Goal: Information Seeking & Learning: Learn about a topic

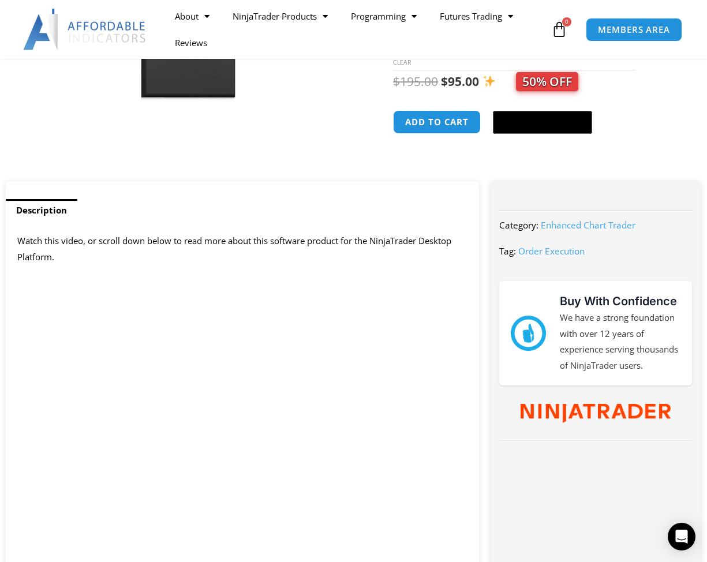
scroll to position [328, 0]
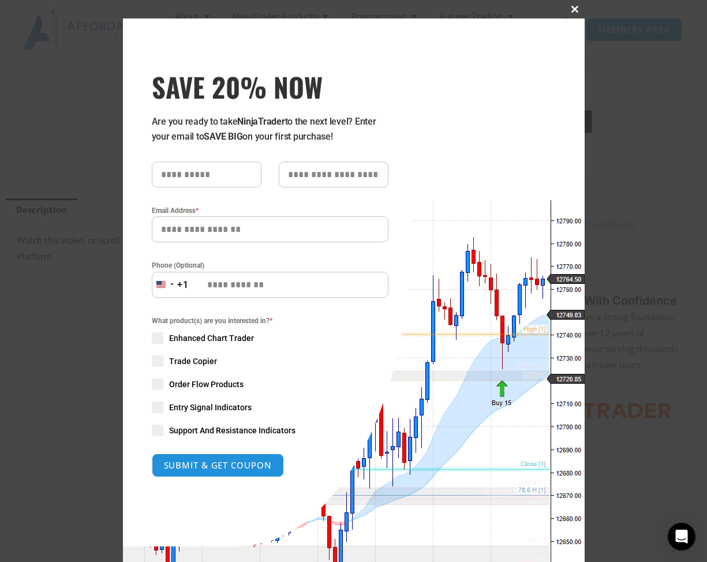
click at [573, 6] on span at bounding box center [575, 9] width 18 height 7
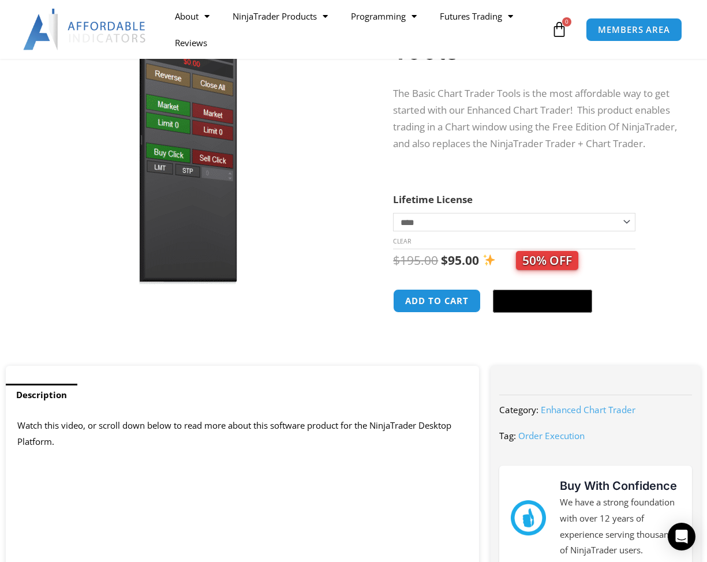
scroll to position [0, 0]
